Goal: Transaction & Acquisition: Purchase product/service

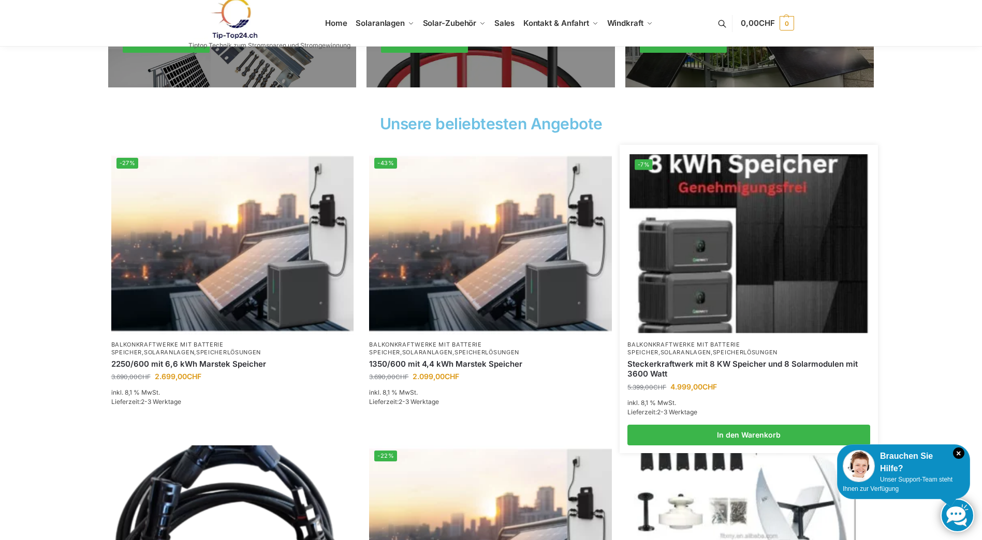
scroll to position [362, 0]
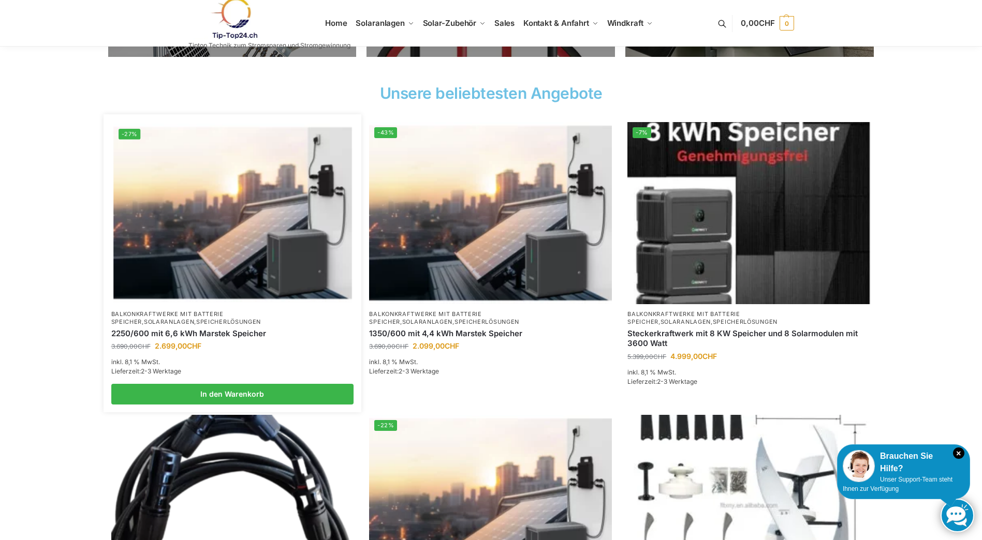
click at [261, 238] on img at bounding box center [232, 213] width 238 height 179
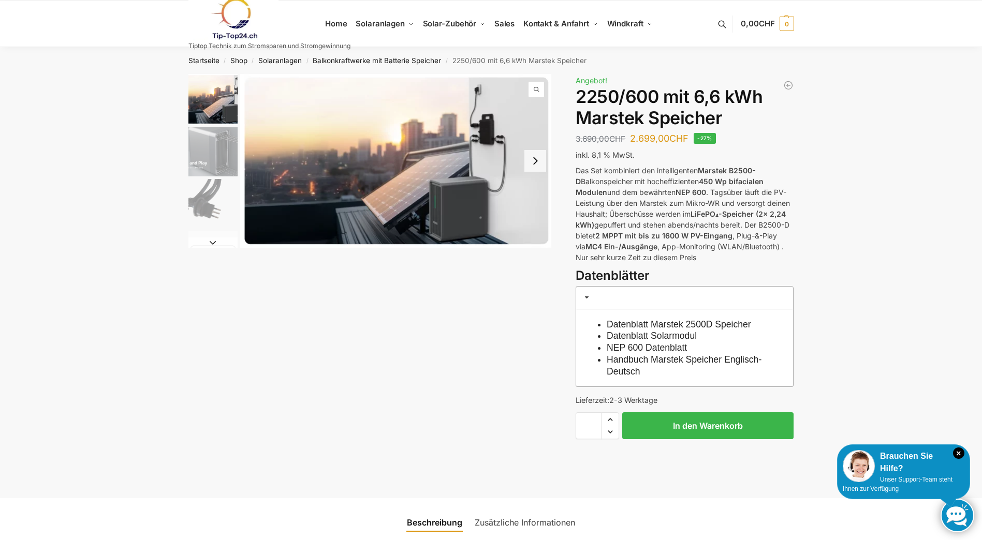
click at [220, 159] on img "2 / 9" at bounding box center [212, 151] width 49 height 49
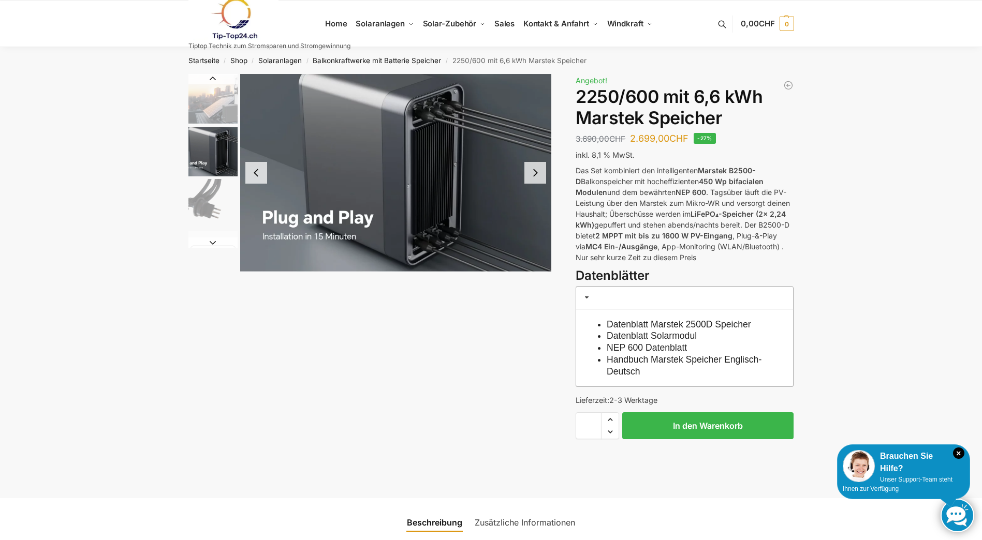
click at [209, 198] on img "3 / 9" at bounding box center [212, 203] width 49 height 49
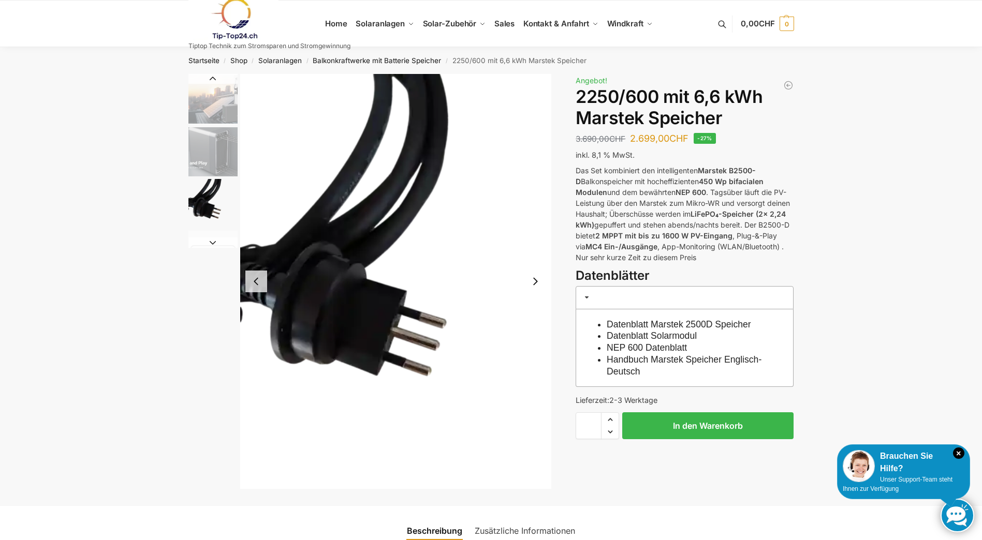
click at [211, 167] on img "2 / 9" at bounding box center [212, 151] width 49 height 49
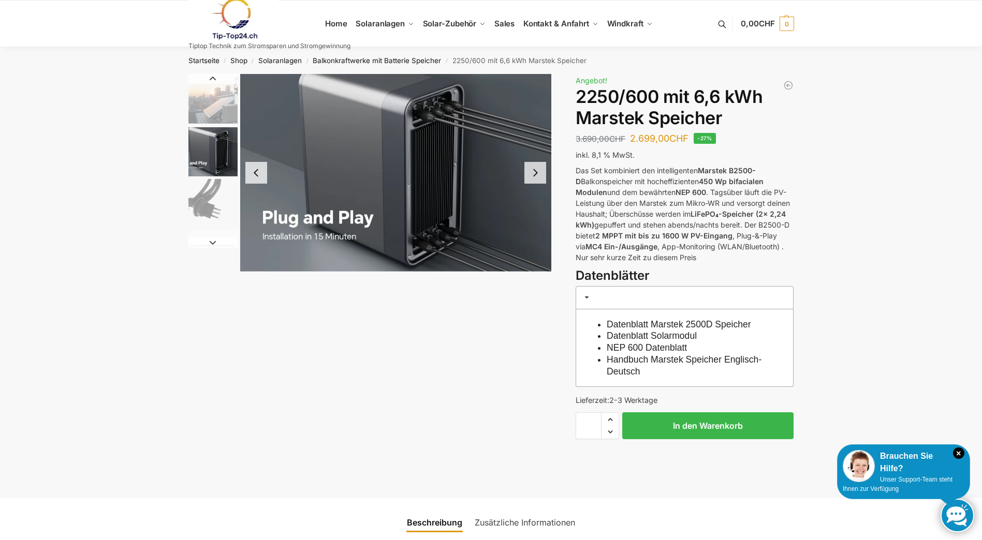
click at [216, 115] on img "1 / 9" at bounding box center [212, 99] width 49 height 51
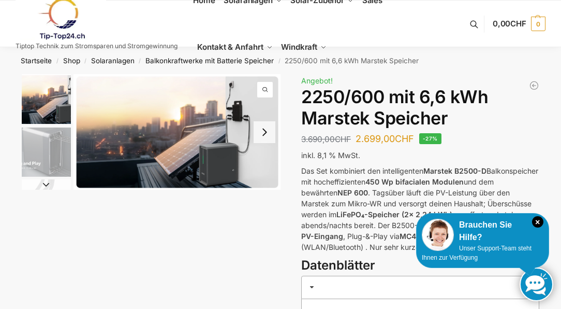
click at [539, 222] on icon "×" at bounding box center [537, 221] width 11 height 11
